Goal: Task Accomplishment & Management: Manage account settings

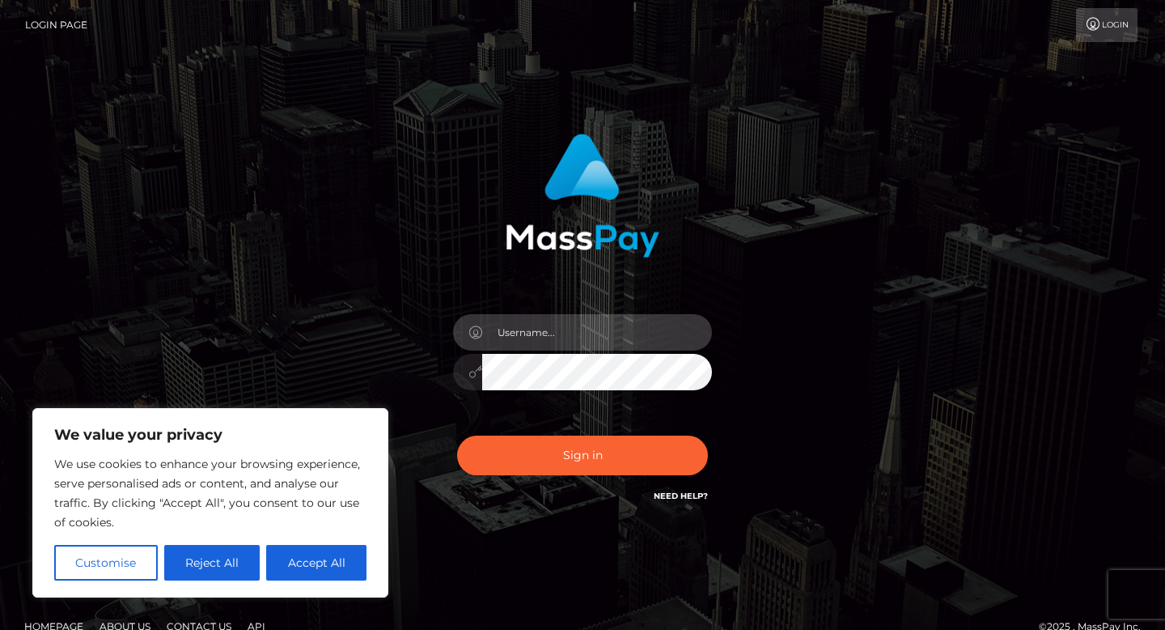
click at [513, 334] on input "text" at bounding box center [597, 332] width 230 height 36
type input "[EMAIL_ADDRESS][DOMAIN_NAME]"
click at [457, 435] on button "Sign in" at bounding box center [582, 455] width 251 height 40
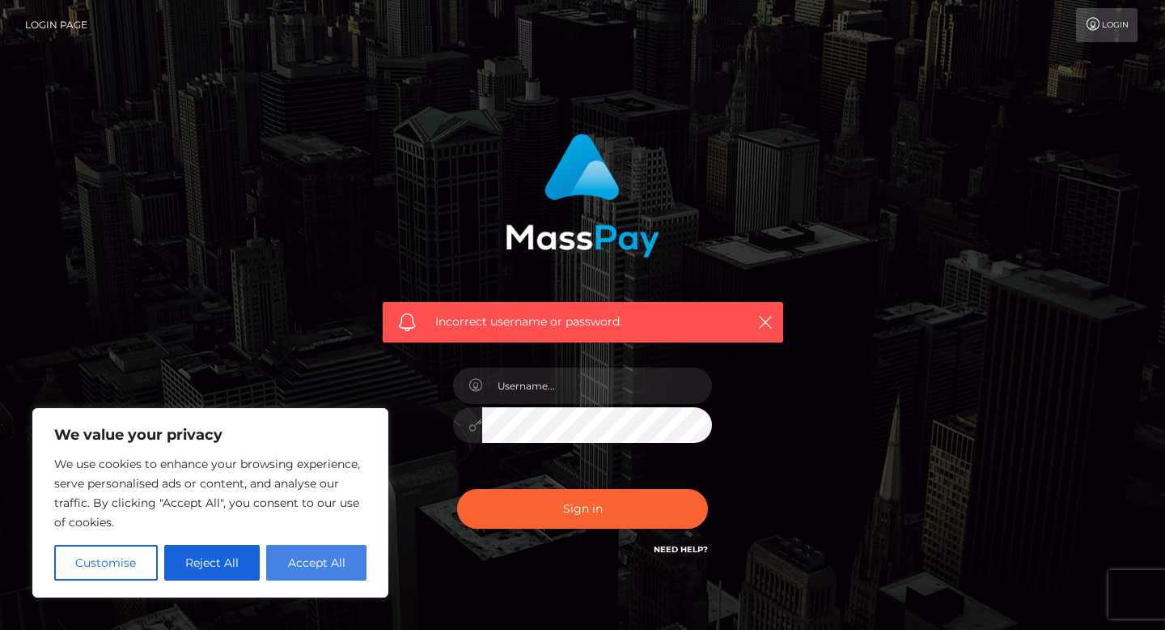
click at [324, 571] on button "Accept All" at bounding box center [316, 563] width 100 height 36
checkbox input "true"
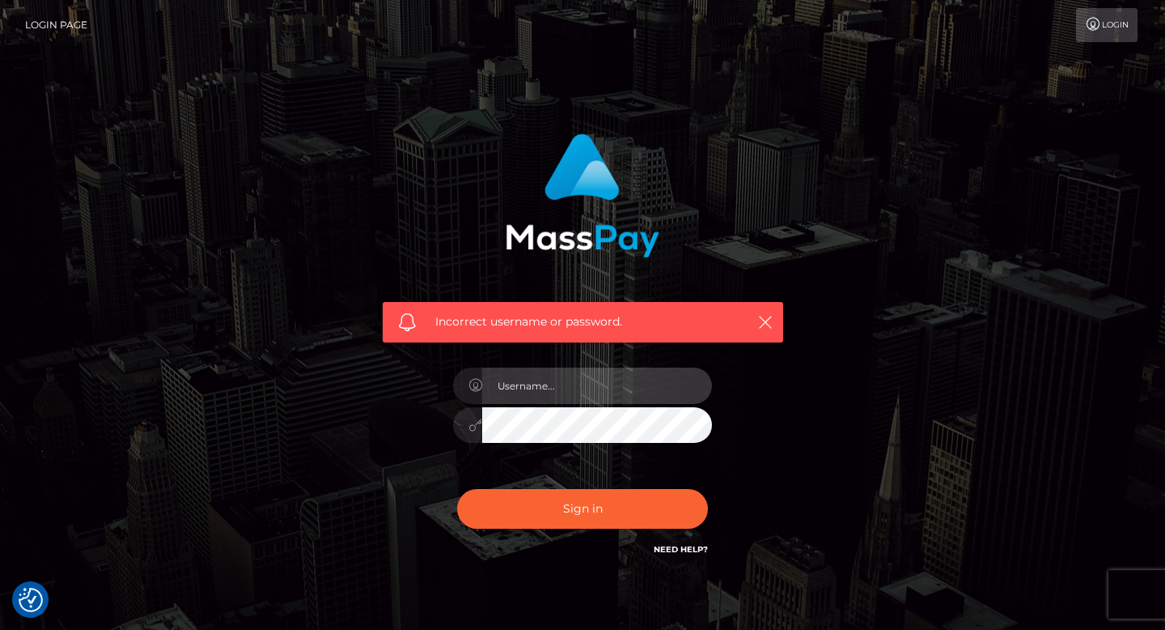
click at [579, 397] on input "text" at bounding box center [597, 385] width 230 height 36
type input "[EMAIL_ADDRESS][DOMAIN_NAME]"
click at [457, 489] on button "Sign in" at bounding box center [582, 509] width 251 height 40
click at [658, 394] on input "text" at bounding box center [597, 385] width 230 height 36
type input "[EMAIL_ADDRESS][DOMAIN_NAME]"
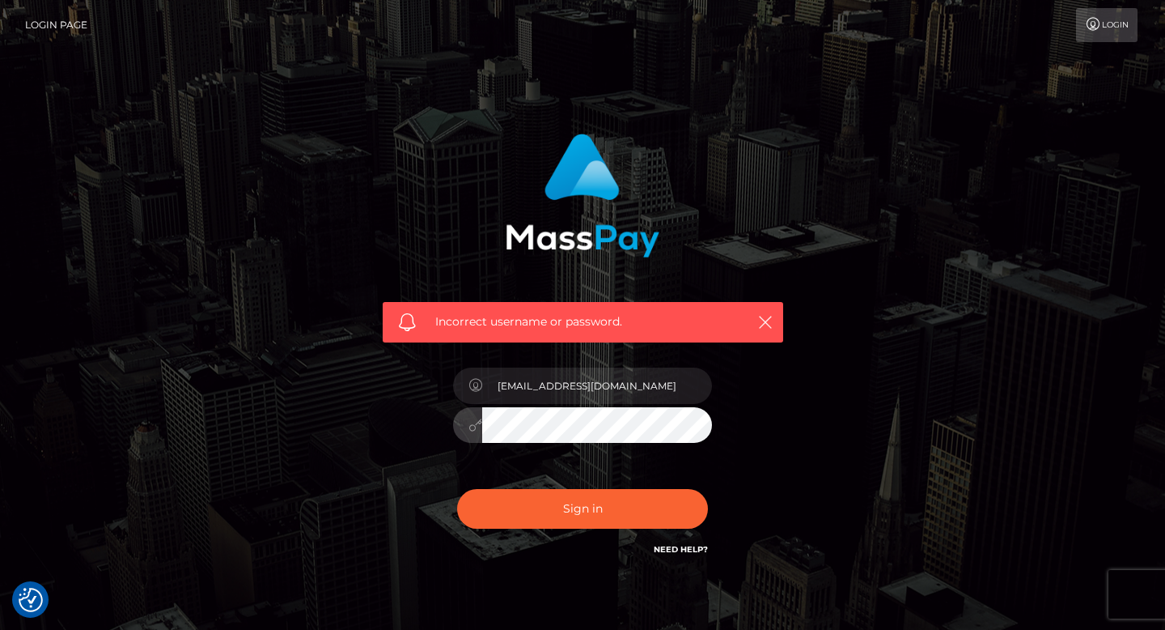
click at [457, 489] on button "Sign in" at bounding box center [582, 509] width 251 height 40
click at [1102, 28] on link "Login" at bounding box center [1106, 25] width 61 height 34
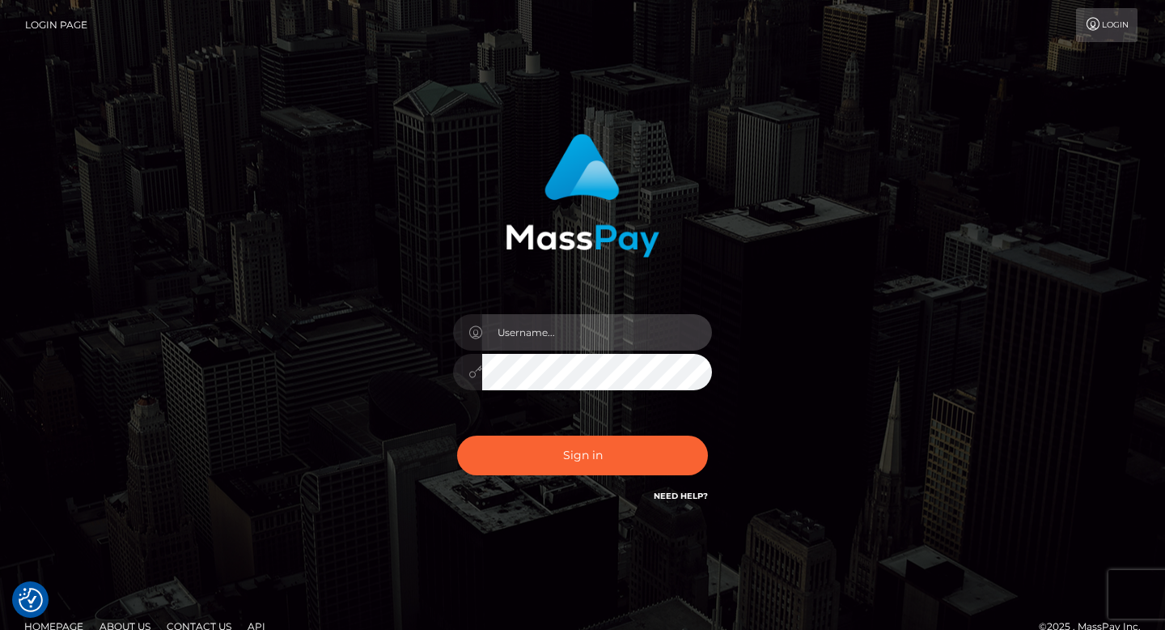
click at [655, 330] on input "text" at bounding box center [597, 332] width 230 height 36
type input "[EMAIL_ADDRESS][DOMAIN_NAME]"
click at [457, 435] on button "Sign in" at bounding box center [582, 455] width 251 height 40
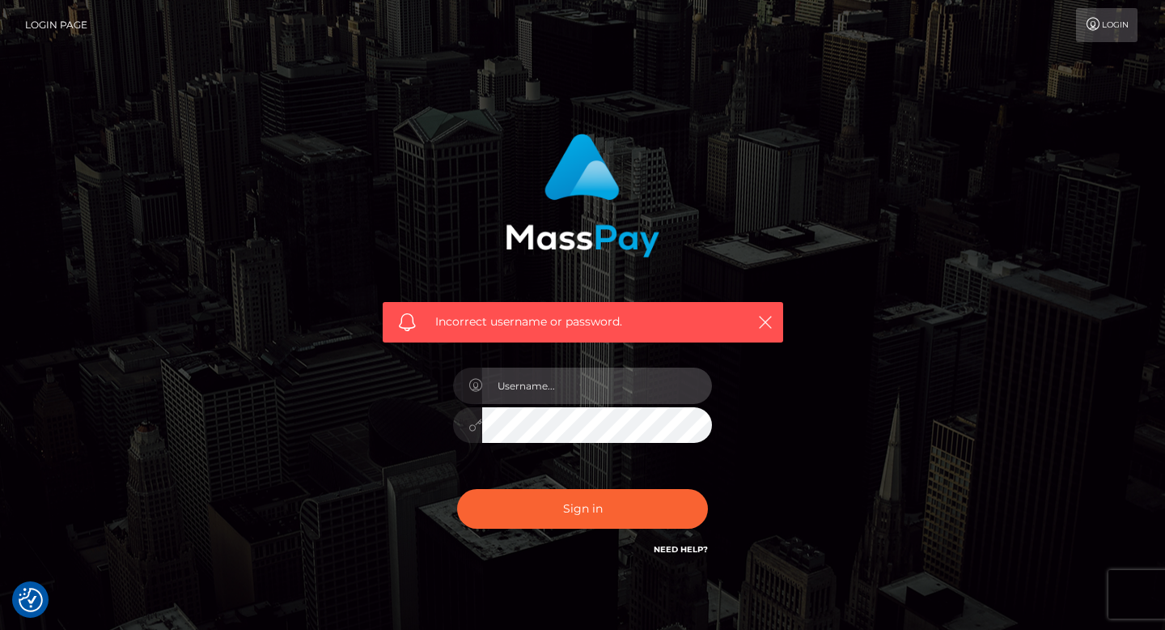
click at [638, 393] on input "text" at bounding box center [597, 385] width 230 height 36
type input "[EMAIL_ADDRESS][DOMAIN_NAME]"
click at [457, 489] on button "Sign in" at bounding box center [582, 509] width 251 height 40
click at [596, 377] on input "text" at bounding box center [597, 385] width 230 height 36
type input "[EMAIL_ADDRESS][DOMAIN_NAME]"
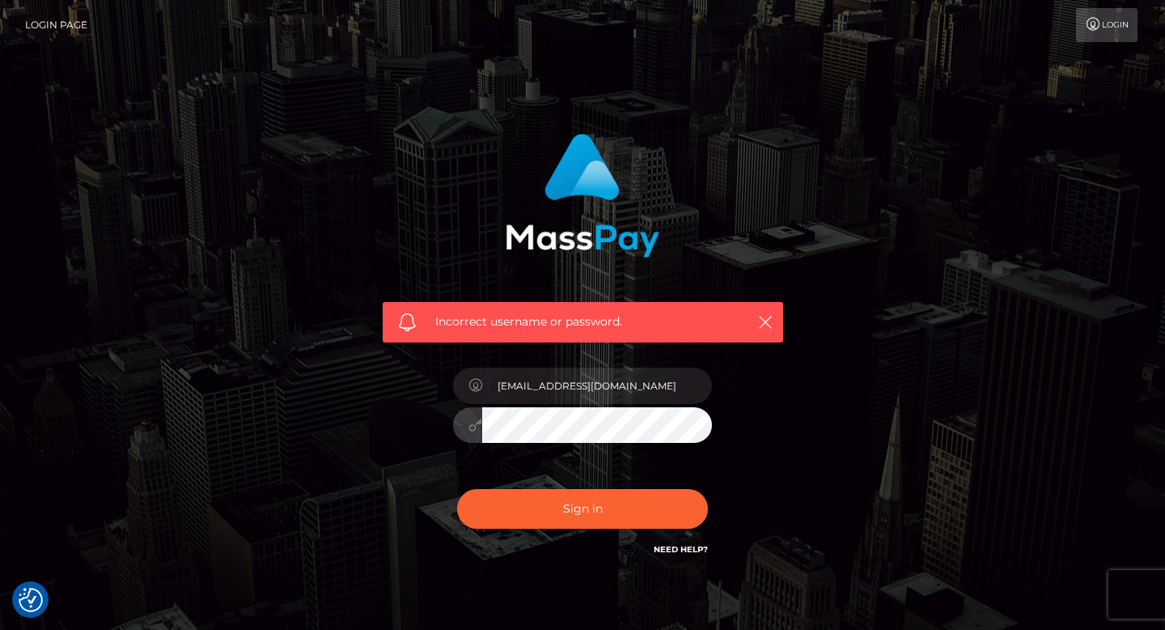
click at [457, 489] on button "Sign in" at bounding box center [582, 509] width 251 height 40
click at [583, 382] on input "text" at bounding box center [597, 385] width 230 height 36
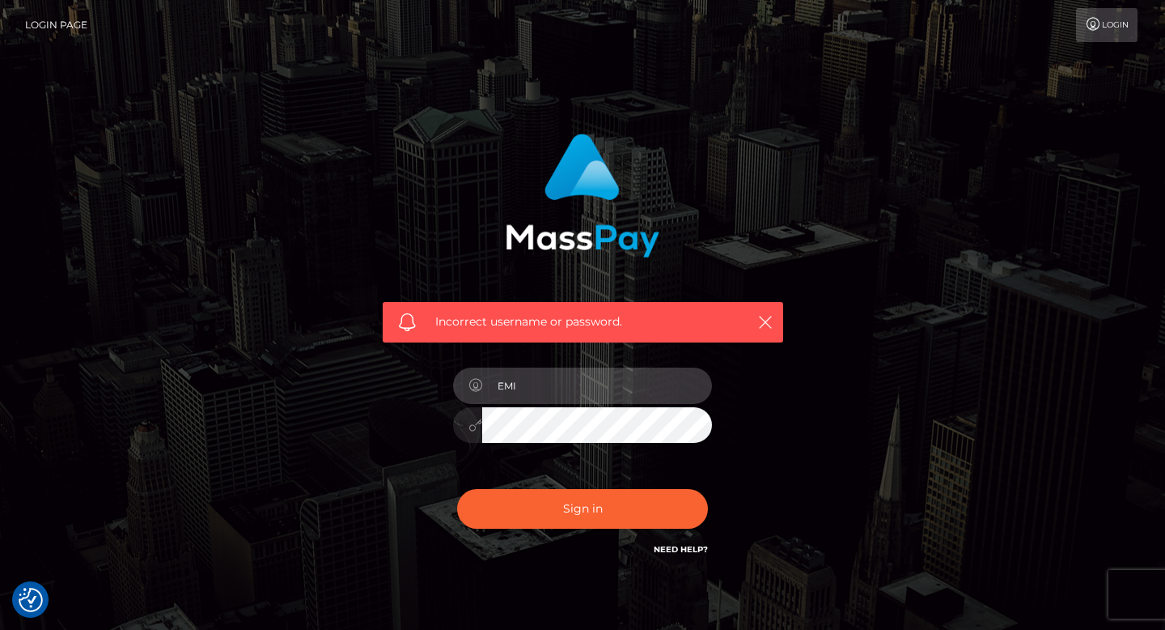
type input "[EMAIL_ADDRESS][DOMAIN_NAME]"
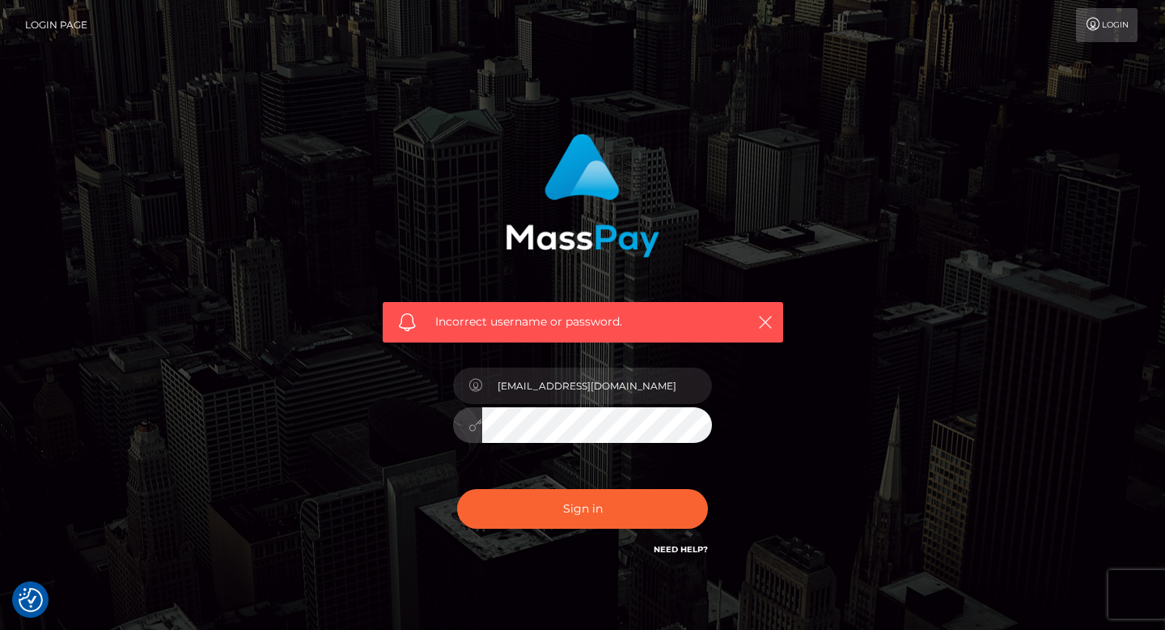
click at [457, 489] on button "Sign in" at bounding box center [582, 509] width 251 height 40
click at [667, 549] on link "Need Help?" at bounding box center [681, 549] width 54 height 11
click at [684, 552] on link "Need Help?" at bounding box center [681, 549] width 54 height 11
click at [1099, 25] on icon at bounding box center [1093, 24] width 17 height 13
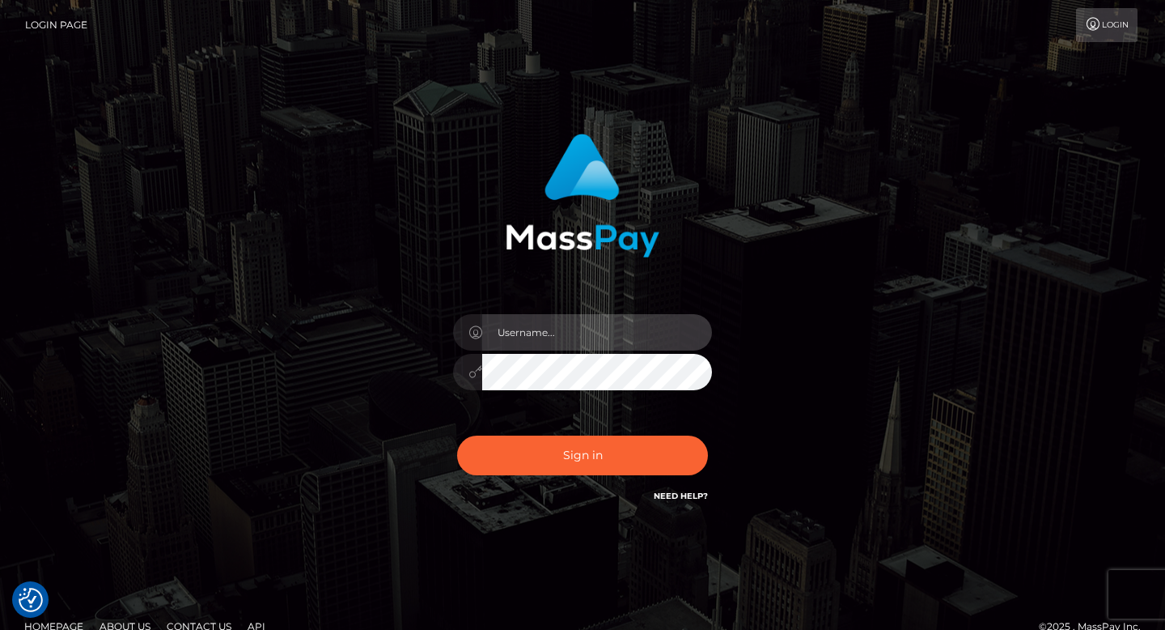
click at [584, 329] on input "text" at bounding box center [597, 332] width 230 height 36
type input "emilyprincess706@gmail.com"
click at [457, 435] on button "Sign in" at bounding box center [582, 455] width 251 height 40
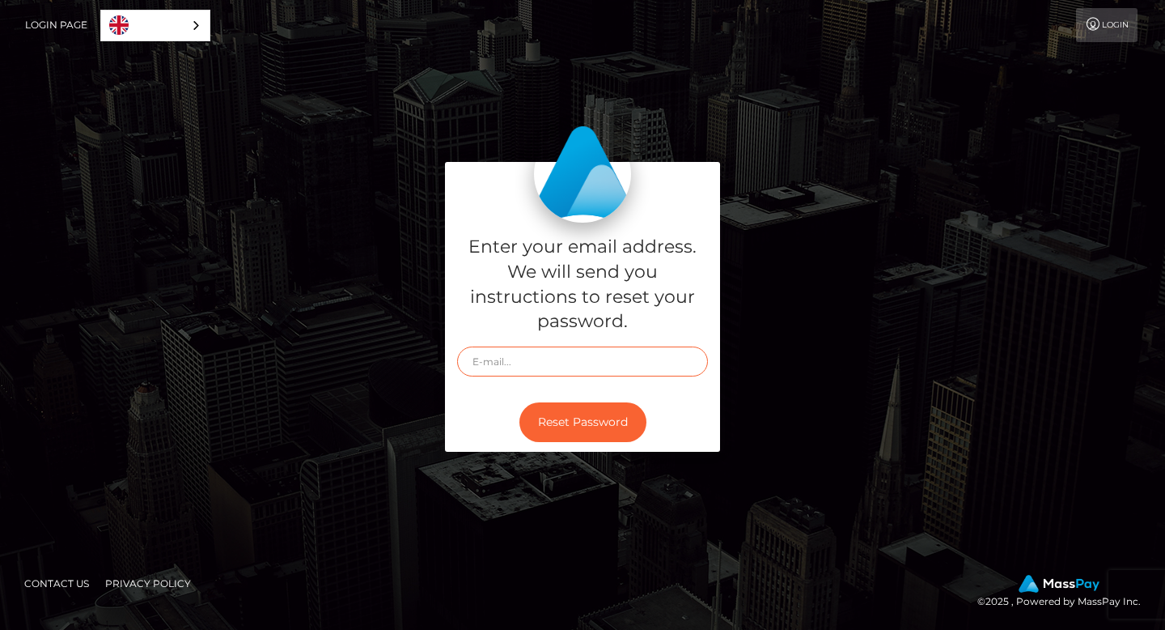
click at [574, 370] on input "text" at bounding box center [582, 361] width 251 height 30
type input "emilyprincess706@gmail.com"
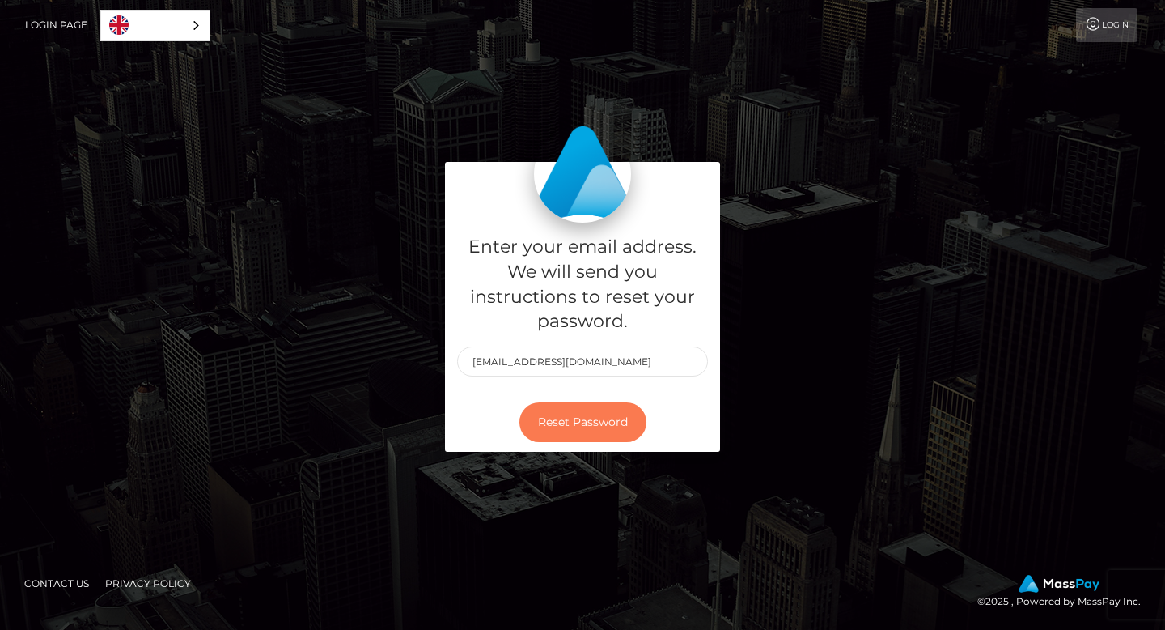
click at [603, 418] on button "Reset Password" at bounding box center [582, 422] width 127 height 40
